Goal: Transaction & Acquisition: Purchase product/service

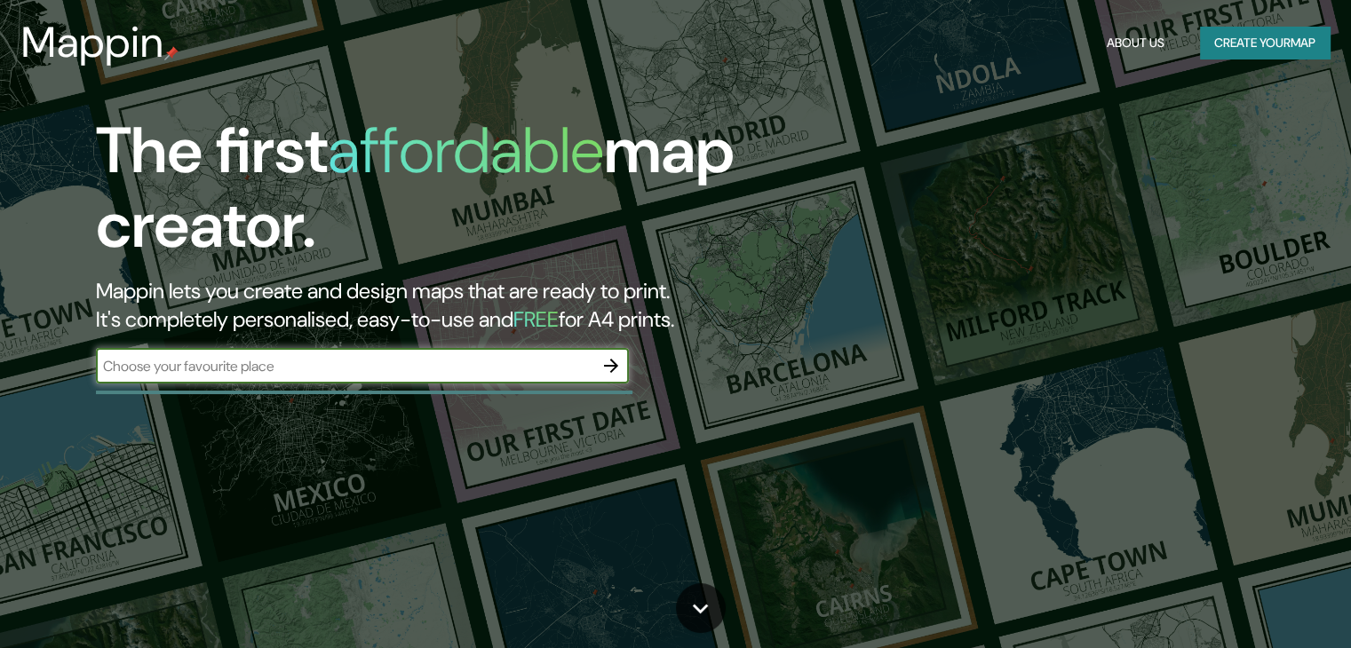
click at [1265, 40] on button "Create your map" at bounding box center [1265, 43] width 130 height 33
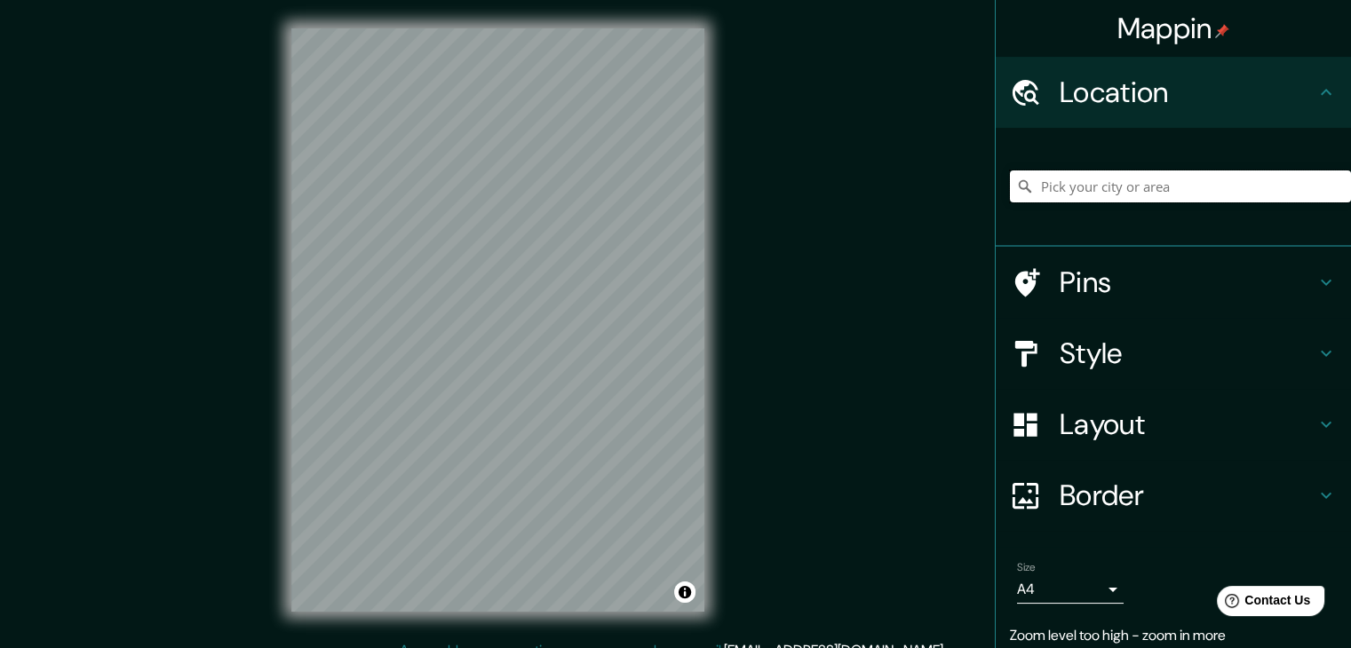
click at [1062, 195] on input "Pick your city or area" at bounding box center [1180, 186] width 341 height 32
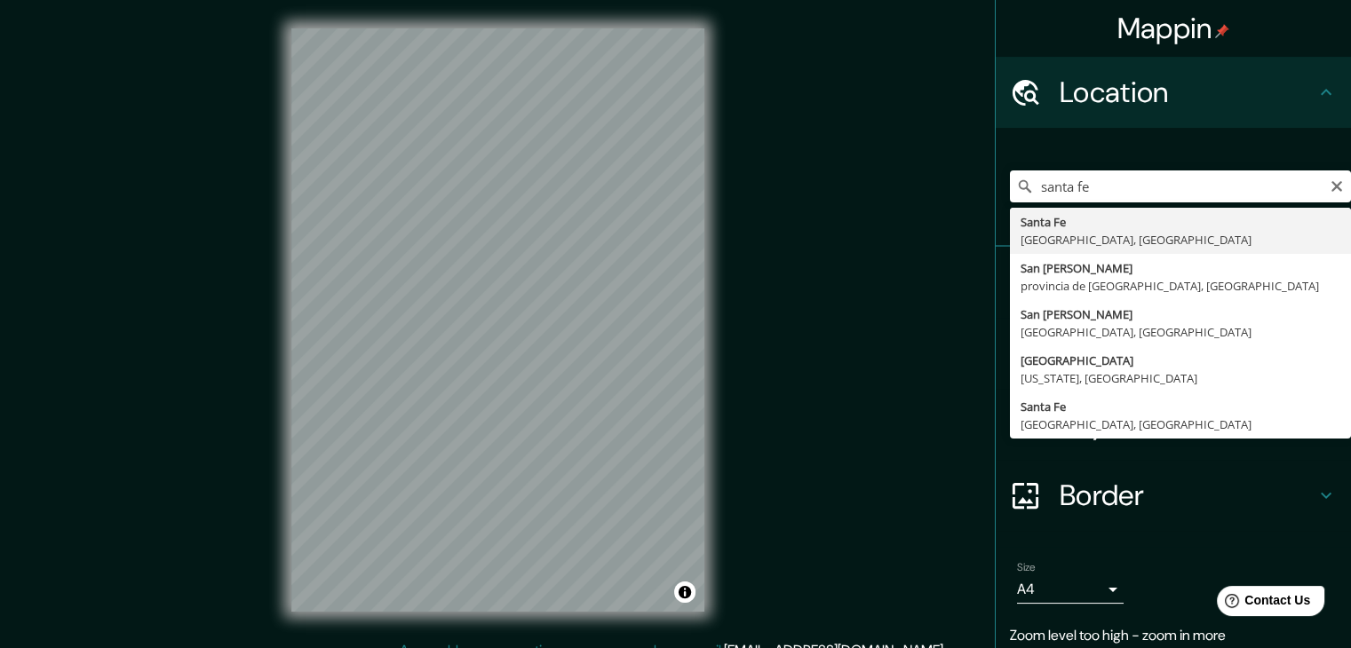
type input "[GEOGRAPHIC_DATA], [GEOGRAPHIC_DATA], [GEOGRAPHIC_DATA]"
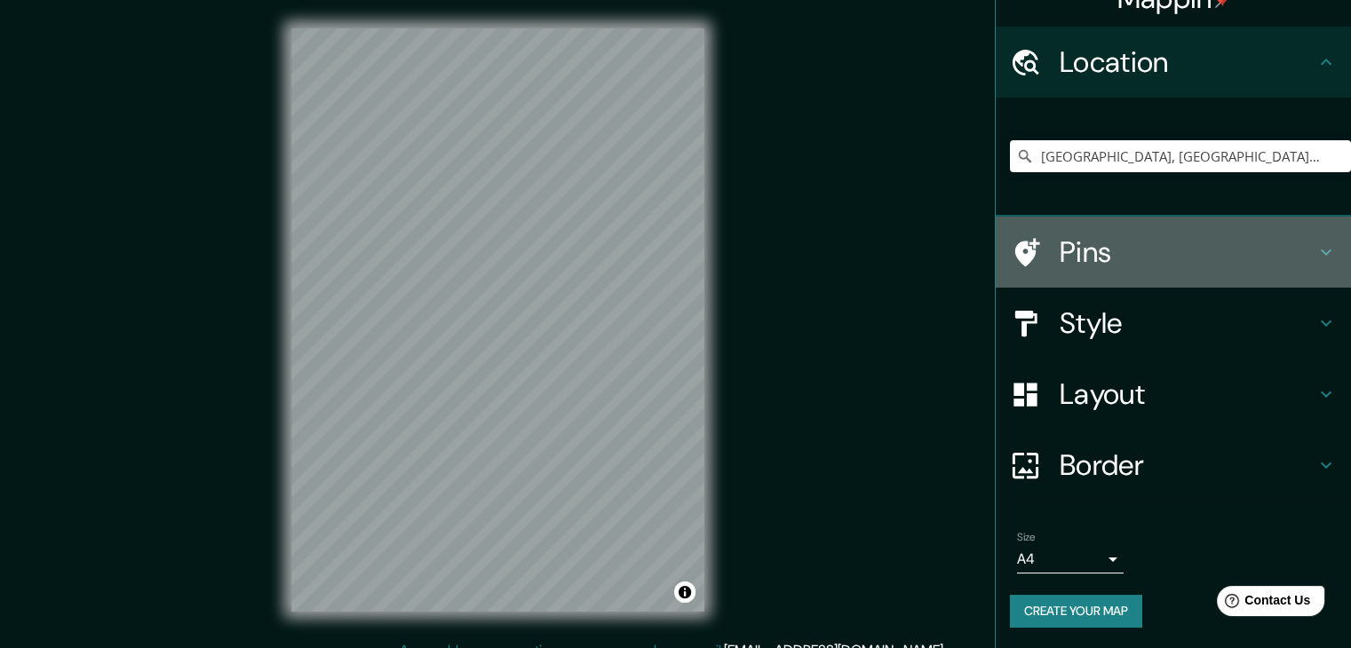
click at [1193, 264] on h4 "Pins" at bounding box center [1187, 252] width 256 height 36
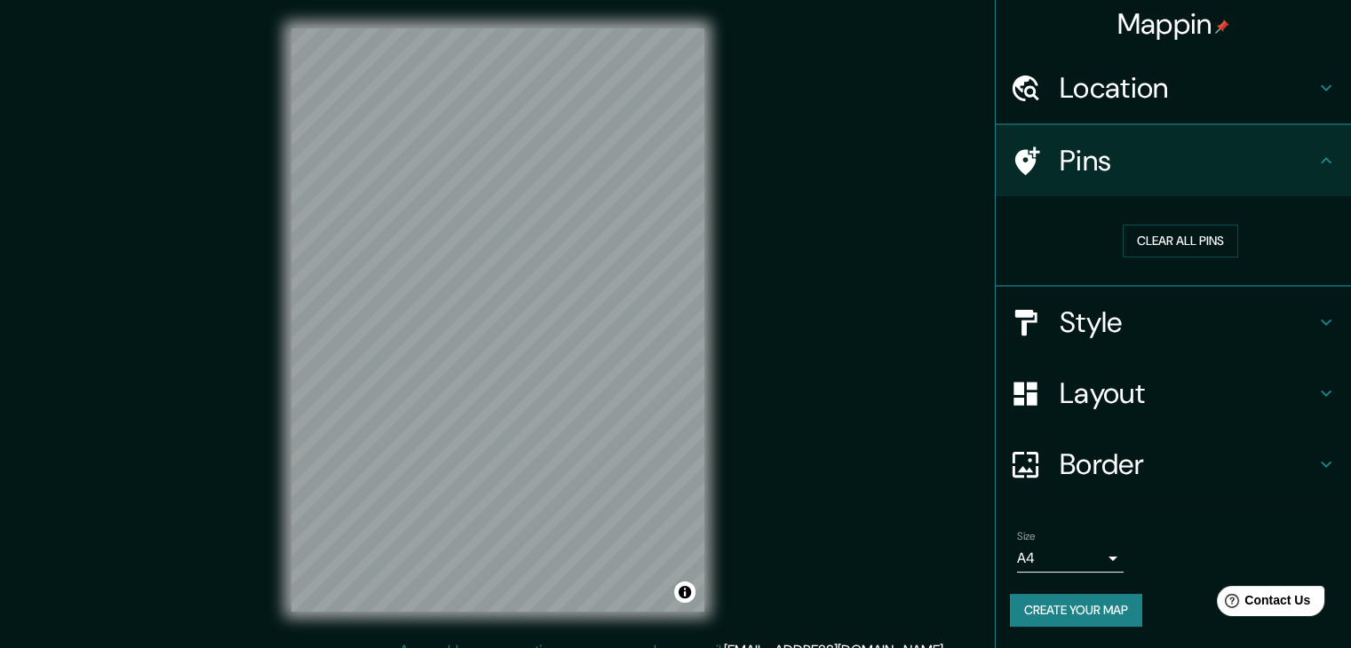
scroll to position [4, 0]
click at [1190, 242] on button "Clear all pins" at bounding box center [1179, 242] width 115 height 33
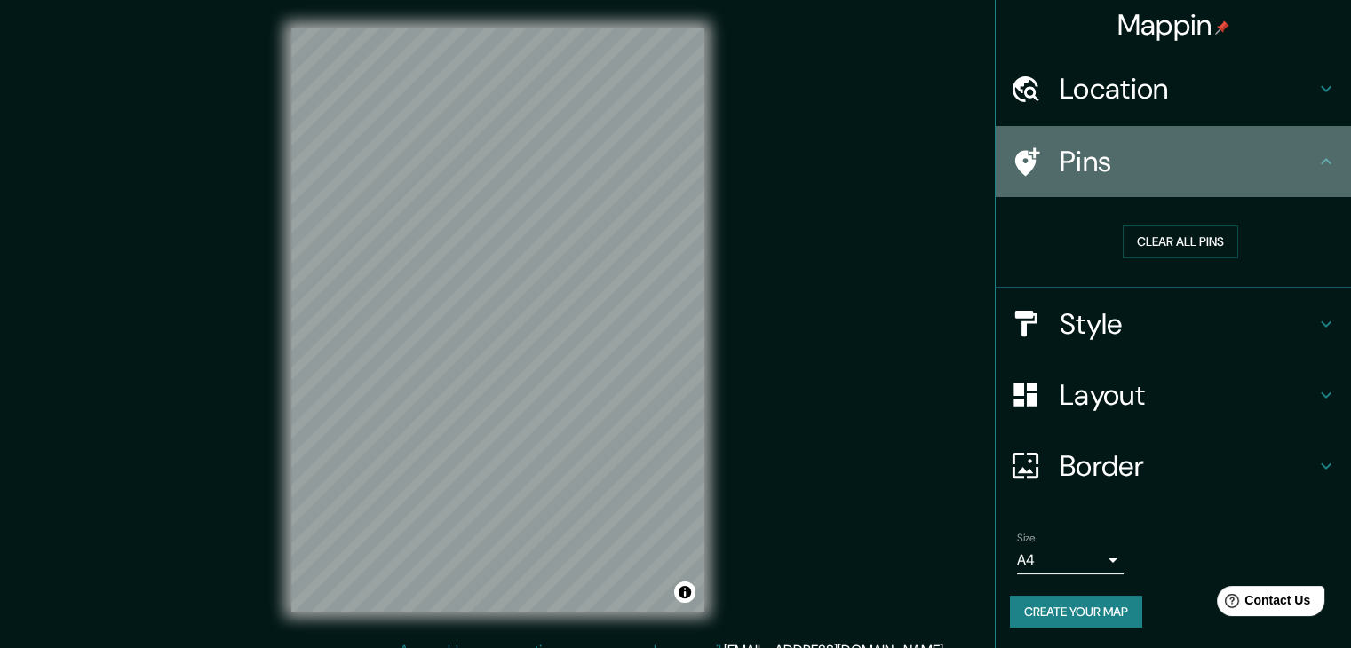
click at [1193, 173] on h4 "Pins" at bounding box center [1187, 162] width 256 height 36
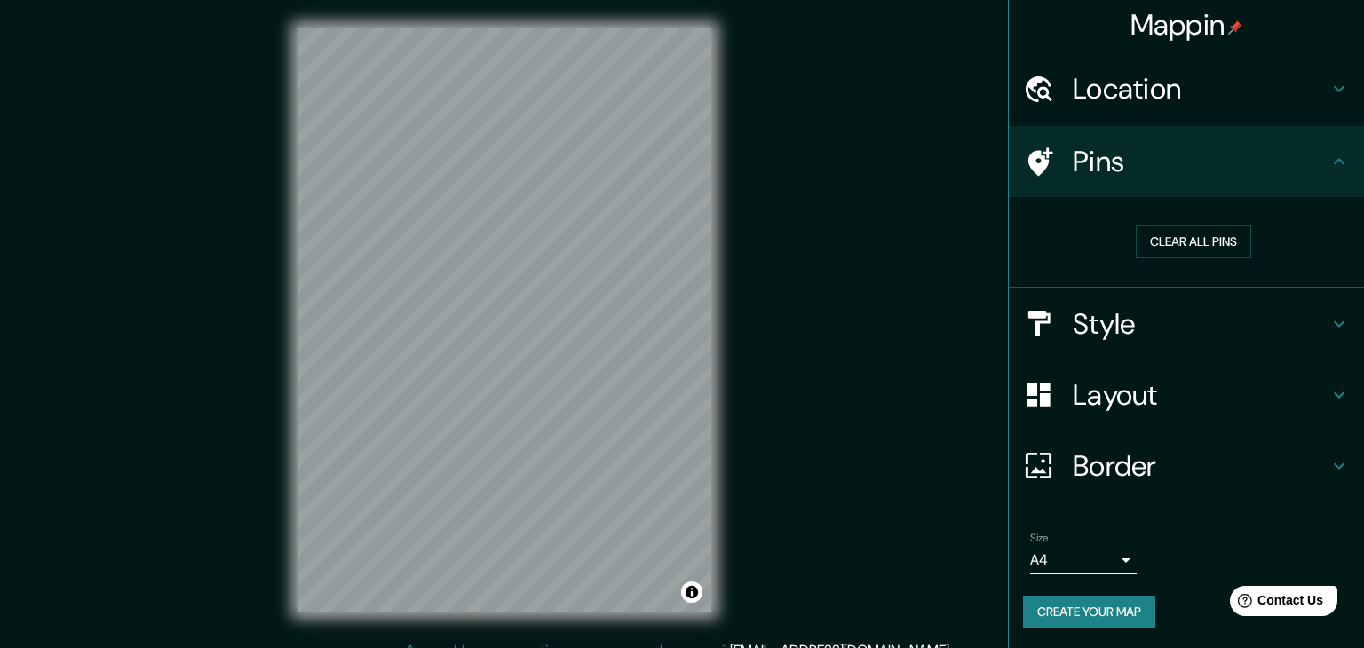
click at [1081, 558] on body "Mappin Location [GEOGRAPHIC_DATA], [GEOGRAPHIC_DATA], [GEOGRAPHIC_DATA] Pins Cl…" at bounding box center [682, 324] width 1364 height 648
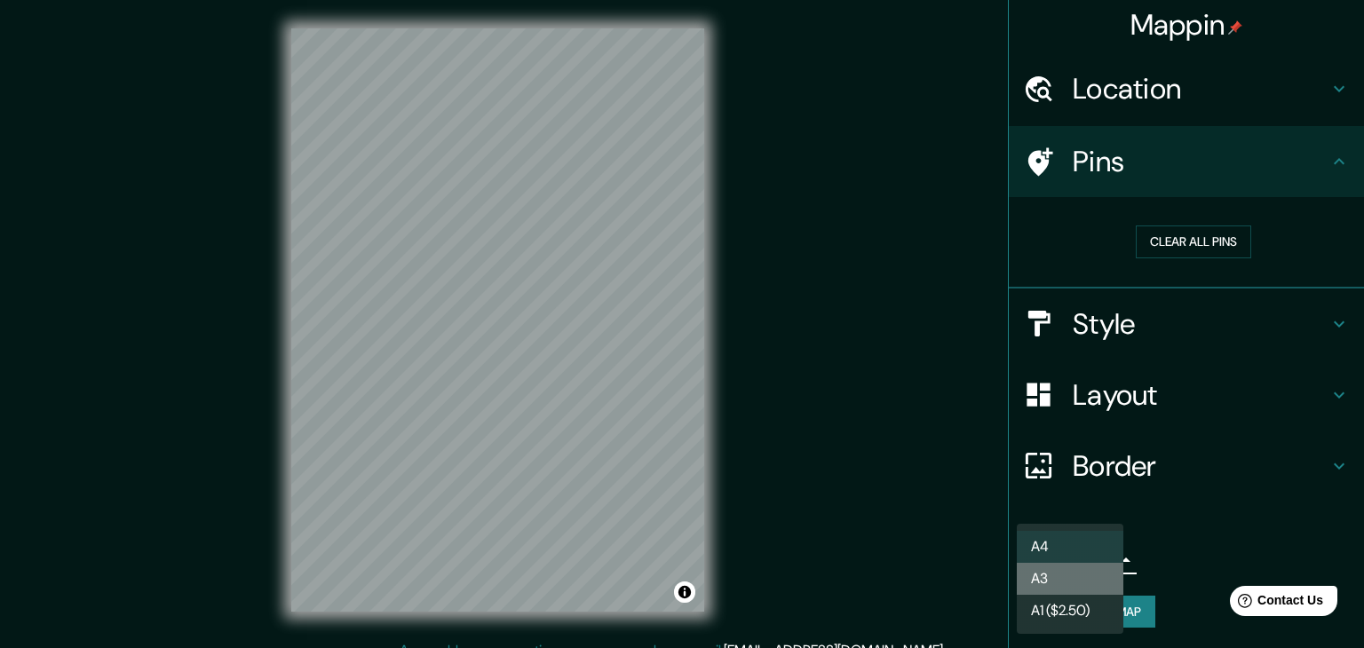
click at [1087, 575] on li "A3" at bounding box center [1070, 579] width 107 height 32
type input "a4"
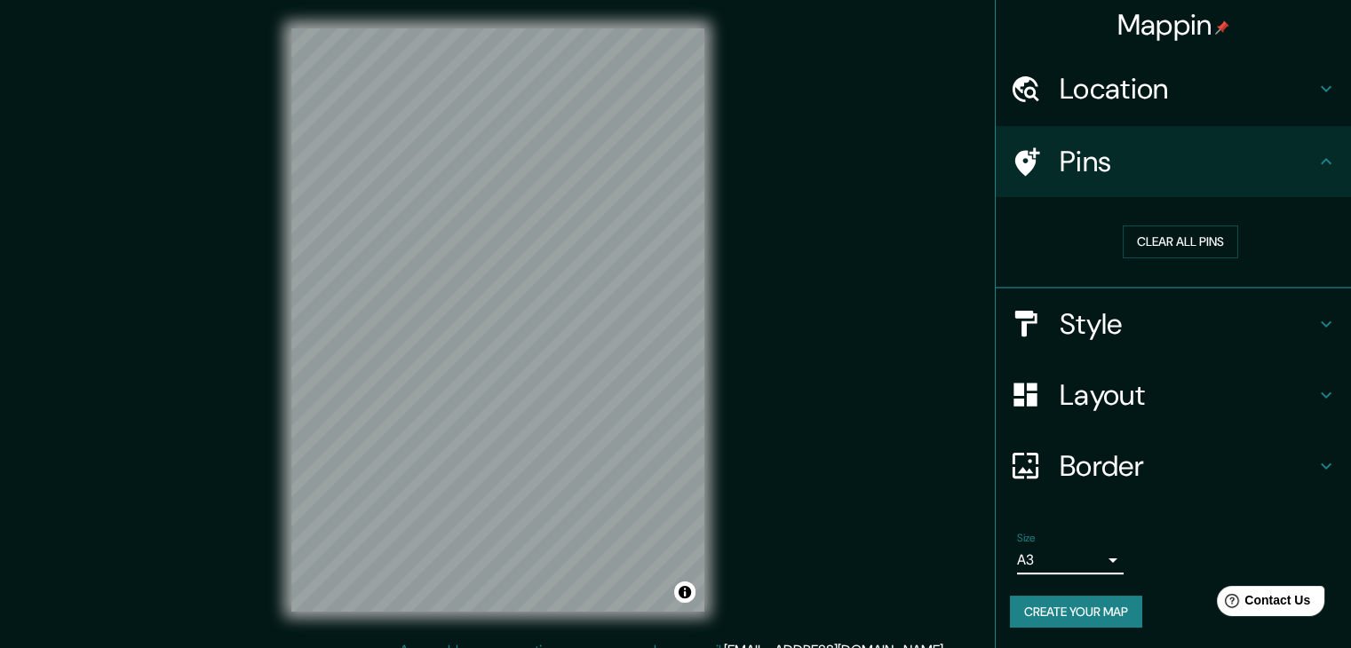
click at [1193, 448] on h4 "Border" at bounding box center [1187, 466] width 256 height 36
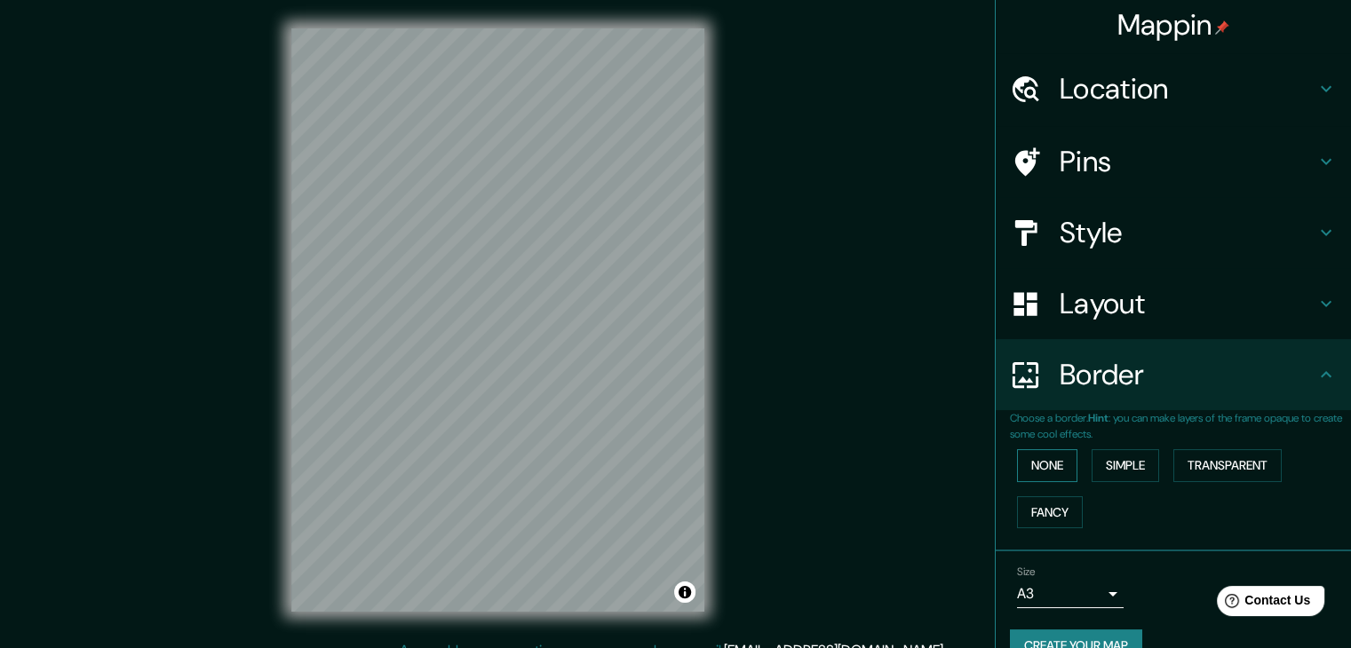
click at [1037, 459] on button "None" at bounding box center [1047, 465] width 60 height 33
click at [1092, 465] on button "Simple" at bounding box center [1124, 465] width 67 height 33
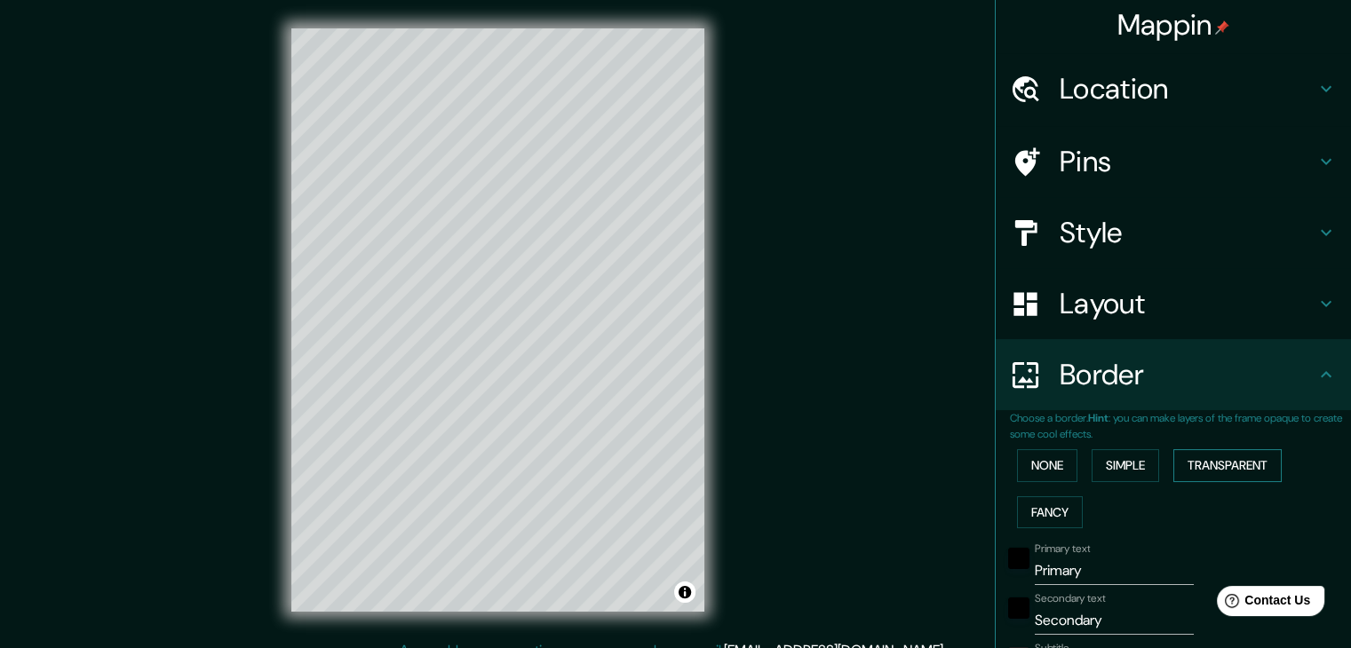
click at [1186, 464] on button "Transparent" at bounding box center [1227, 465] width 108 height 33
click at [1044, 515] on button "Fancy" at bounding box center [1050, 512] width 66 height 33
click at [1040, 490] on div "None Simple Transparent Fancy" at bounding box center [1180, 488] width 341 height 93
click at [1131, 321] on h4 "Layout" at bounding box center [1187, 304] width 256 height 36
type input "37"
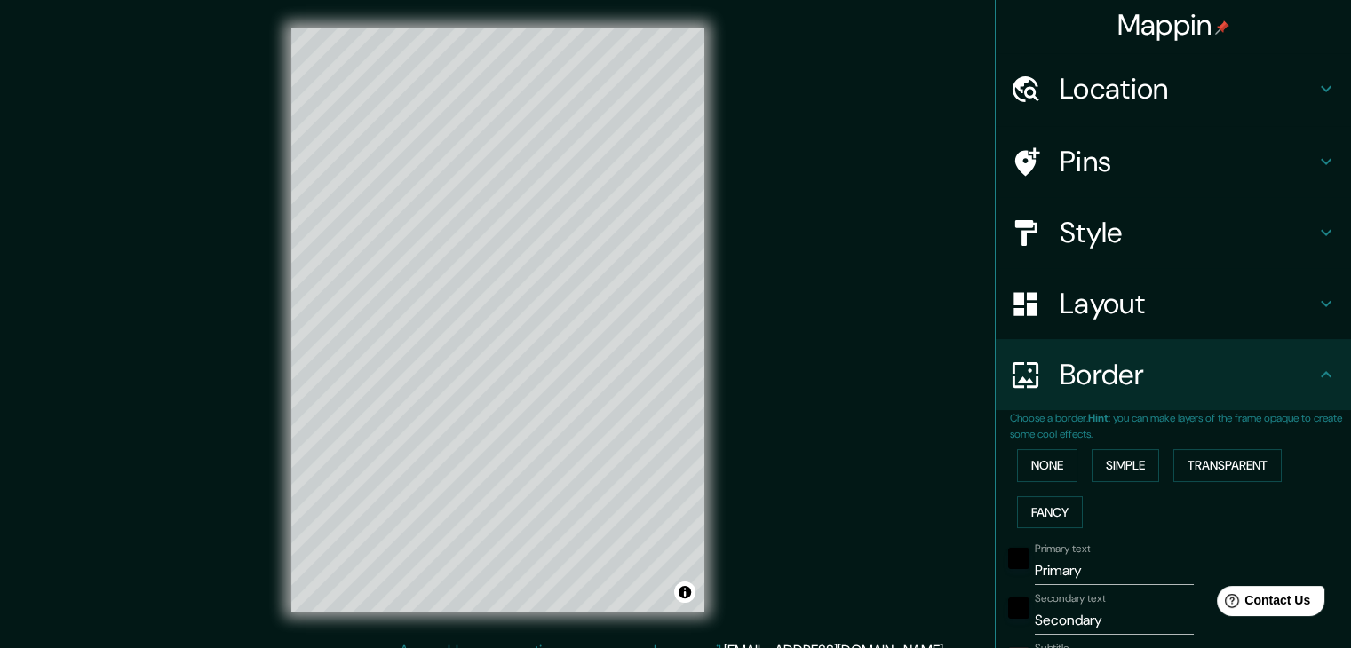
type input "37"
type input "19"
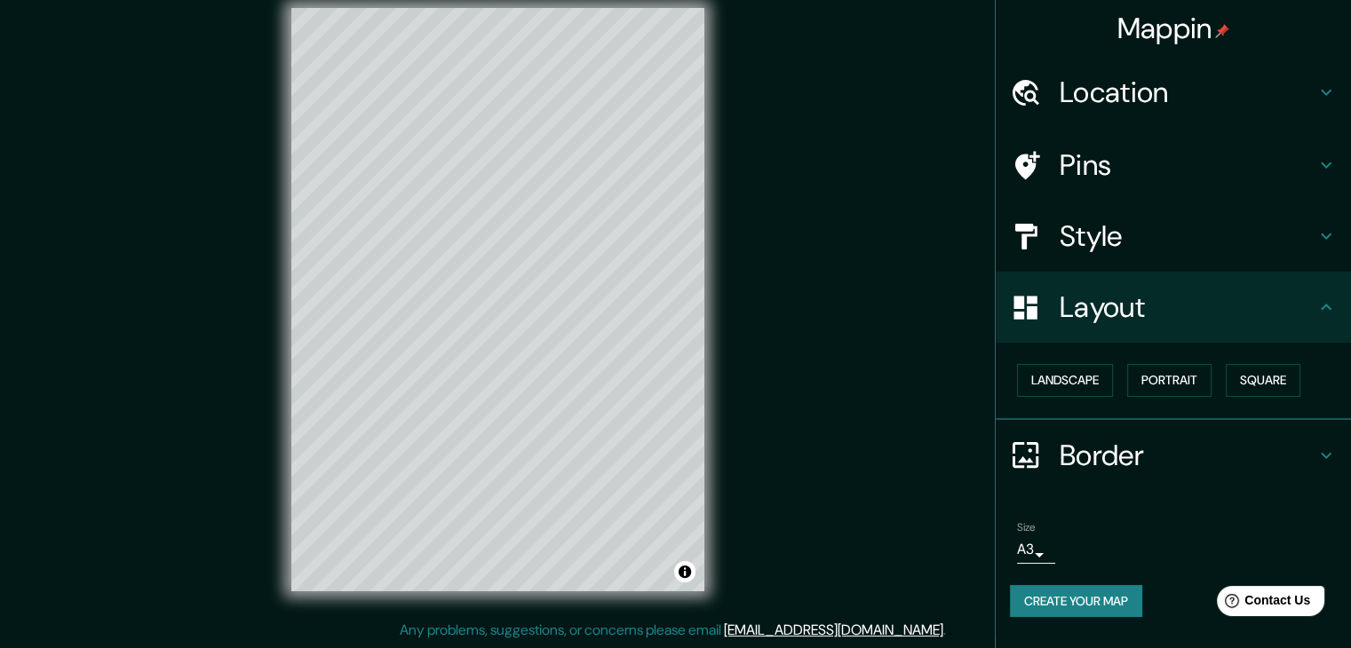
scroll to position [0, 0]
